Goal: Transaction & Acquisition: Download file/media

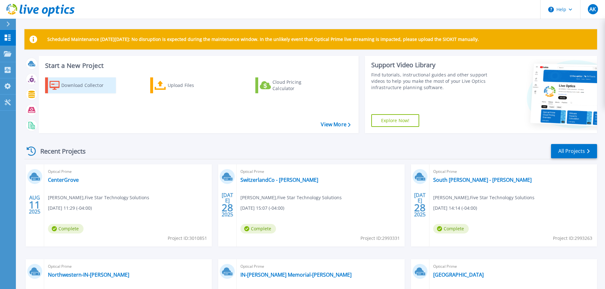
click at [93, 82] on div "Download Collector" at bounding box center [86, 85] width 51 height 13
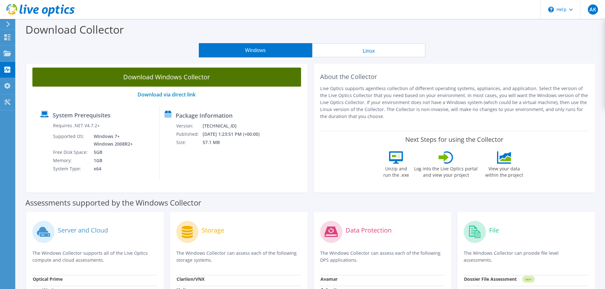
click at [233, 75] on link "Download Windows Collector" at bounding box center [166, 77] width 269 height 19
